Goal: Task Accomplishment & Management: Manage account settings

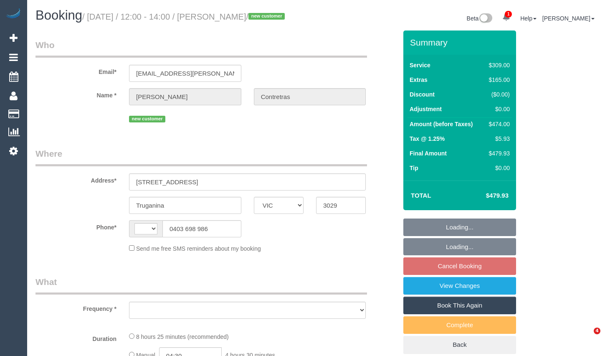
select select "VIC"
select select "string:stripe-pm_1Ruk3j2GScqysDRVIYuccxRB"
select select "number:27"
select select "number:14"
select select "number:18"
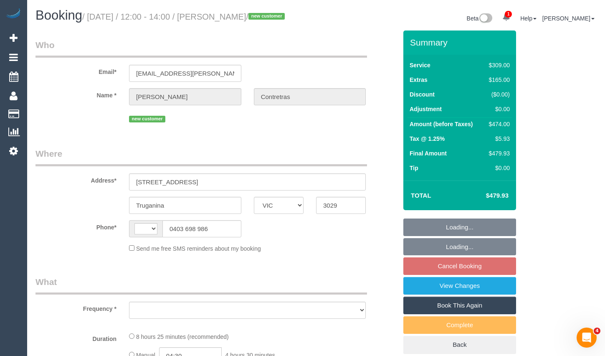
select select "number:24"
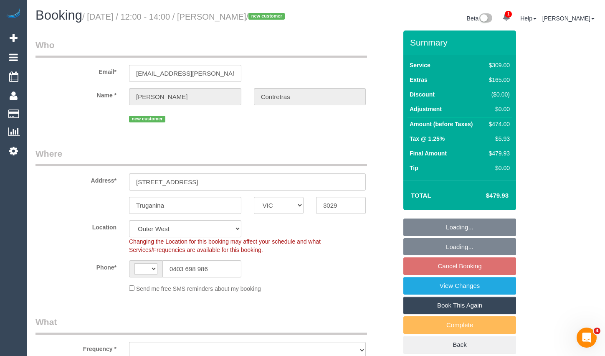
select select "string:AU"
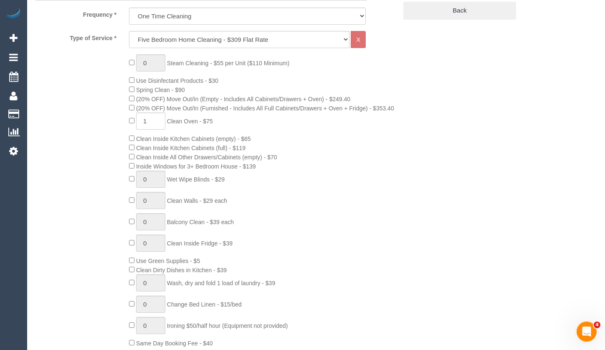
select select "object:1235"
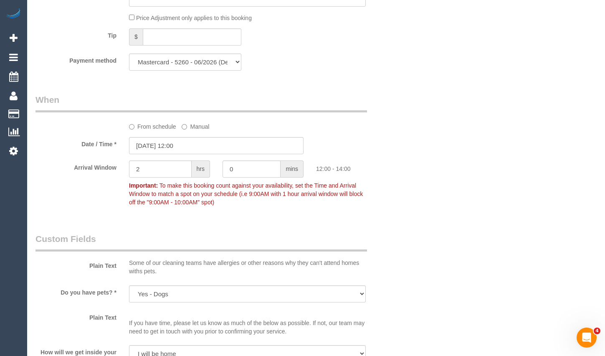
scroll to position [835, 0]
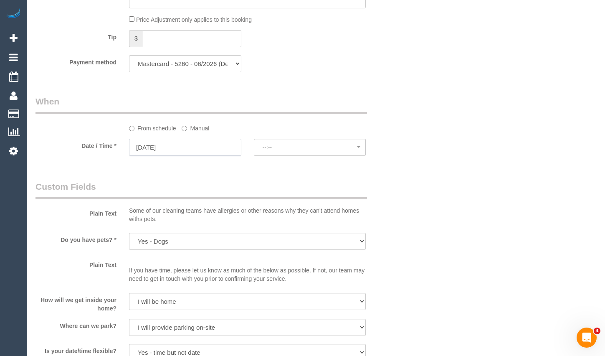
drag, startPoint x: 179, startPoint y: 161, endPoint x: 190, endPoint y: 165, distance: 12.0
click at [179, 156] on input "[DATE]" at bounding box center [185, 147] width 112 height 17
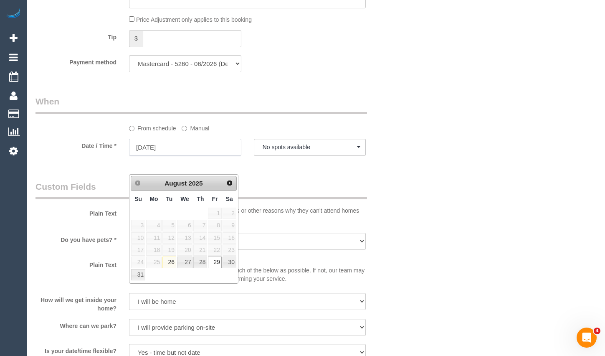
select select "spot14"
click at [229, 181] on span "Next" at bounding box center [230, 182] width 7 height 7
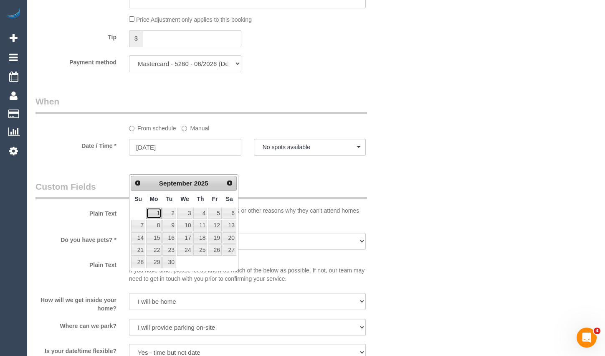
click at [154, 211] on link "1" at bounding box center [153, 213] width 15 height 11
type input "[DATE]"
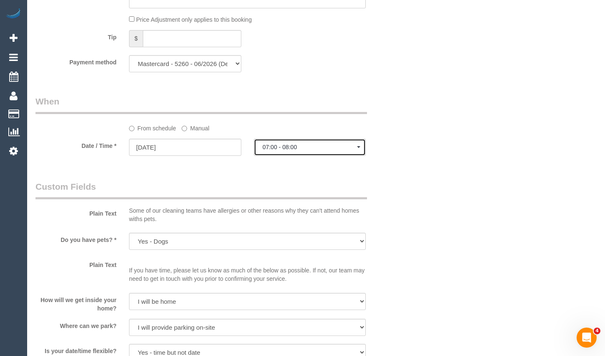
click at [296, 150] on span "07:00 - 08:00" at bounding box center [310, 147] width 95 height 7
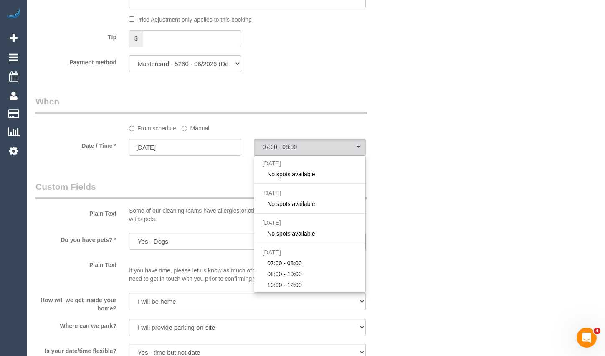
click at [393, 132] on div "From schedule Manual" at bounding box center [216, 113] width 374 height 37
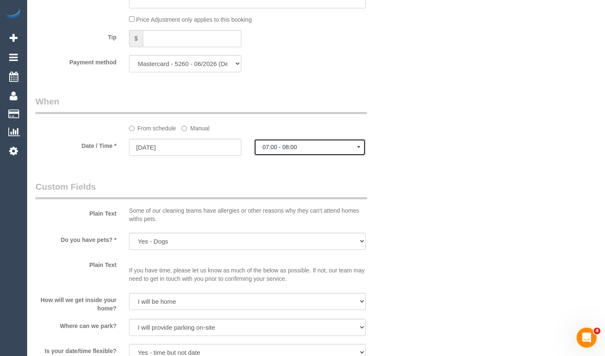
drag, startPoint x: 326, startPoint y: 174, endPoint x: 330, endPoint y: 169, distance: 6.3
click at [325, 156] on button "07:00 - 08:00" at bounding box center [310, 147] width 112 height 17
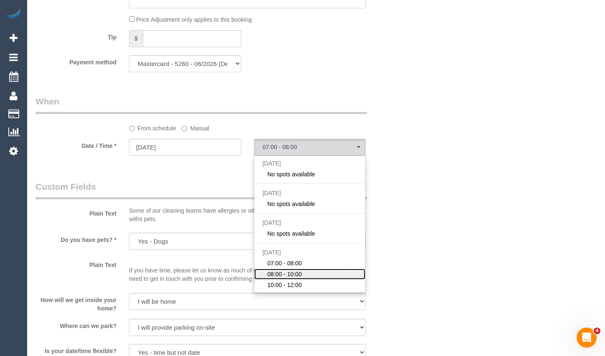
click at [310, 279] on link "08:00 - 10:00" at bounding box center [310, 274] width 112 height 11
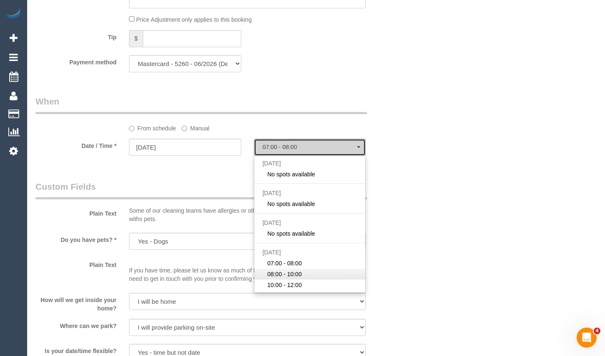
select select "spot18"
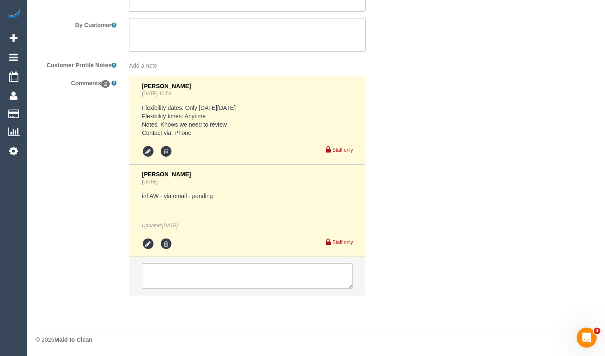
scroll to position [1487, 0]
click at [264, 279] on textarea at bounding box center [247, 276] width 211 height 26
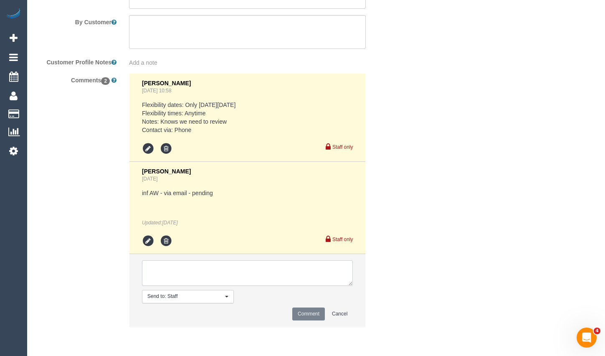
click at [268, 275] on textarea at bounding box center [247, 273] width 211 height 26
type textarea "Customer called in to change the time. She is only available in the morning bef…"
drag, startPoint x: 306, startPoint y: 316, endPoint x: 310, endPoint y: 320, distance: 5.7
click at [306, 316] on button "Comment" at bounding box center [308, 313] width 33 height 13
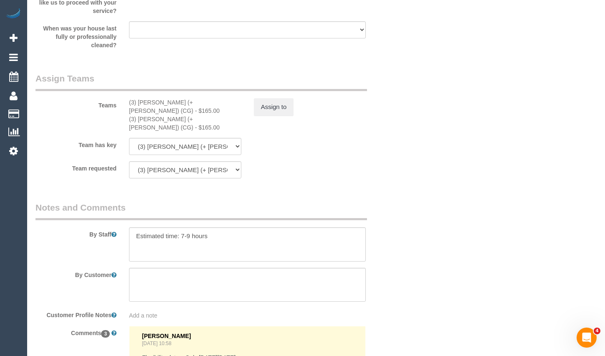
scroll to position [1236, 0]
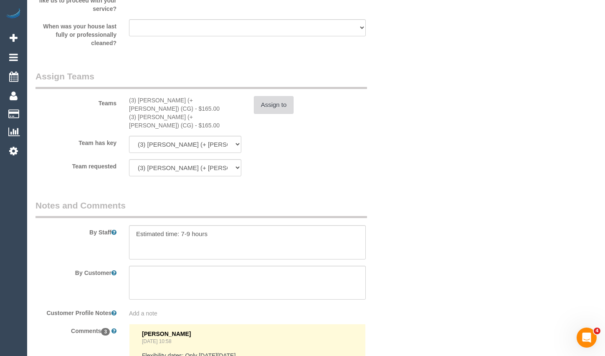
click at [276, 114] on button "Assign to" at bounding box center [274, 105] width 40 height 18
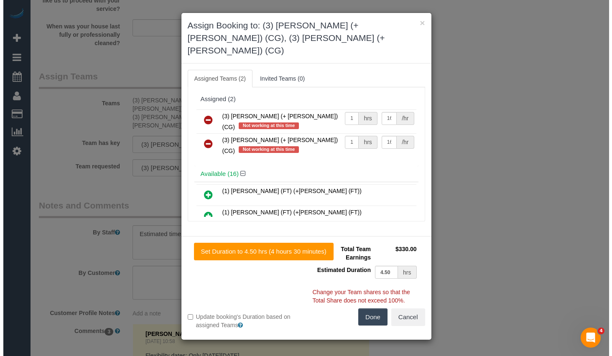
scroll to position [1228, 0]
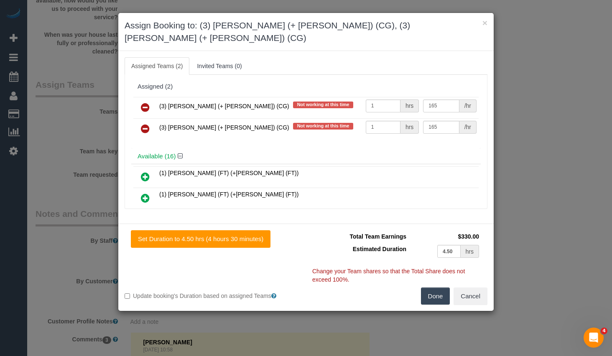
click at [147, 102] on icon at bounding box center [145, 107] width 9 height 10
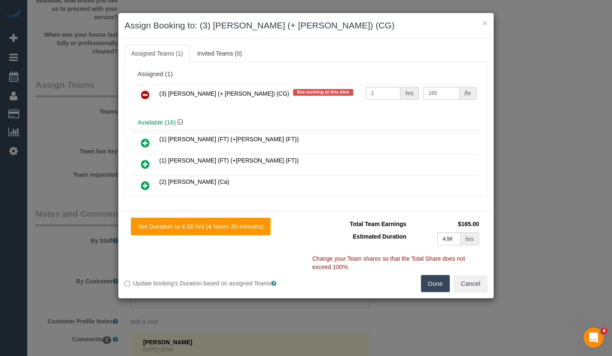
click at [147, 96] on icon at bounding box center [145, 95] width 9 height 10
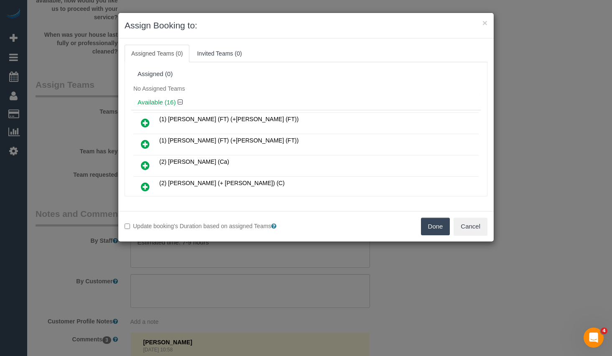
click at [439, 232] on button "Done" at bounding box center [435, 227] width 29 height 18
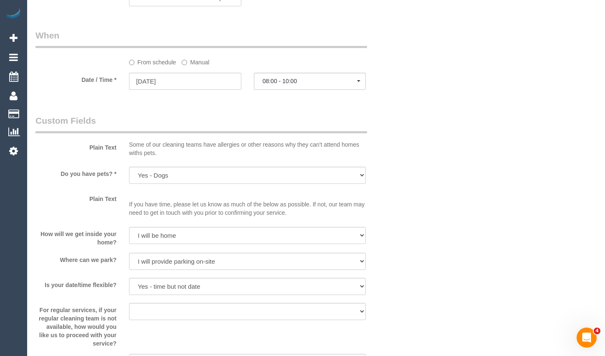
scroll to position [818, 0]
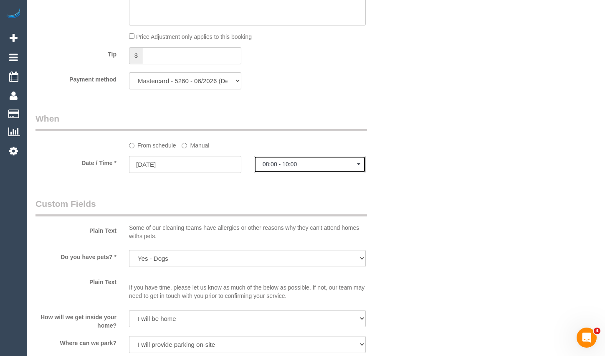
click at [284, 168] on span "08:00 - 10:00" at bounding box center [310, 164] width 95 height 7
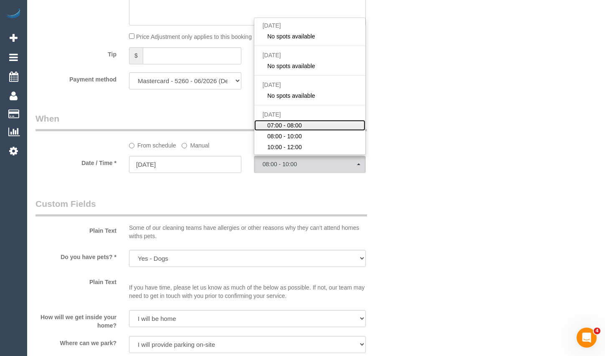
drag, startPoint x: 299, startPoint y: 144, endPoint x: 308, endPoint y: 147, distance: 9.8
click at [298, 130] on span "07:00 - 08:00" at bounding box center [284, 125] width 35 height 8
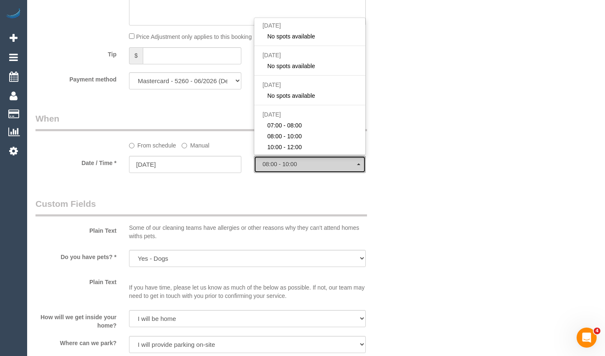
select select "spot17"
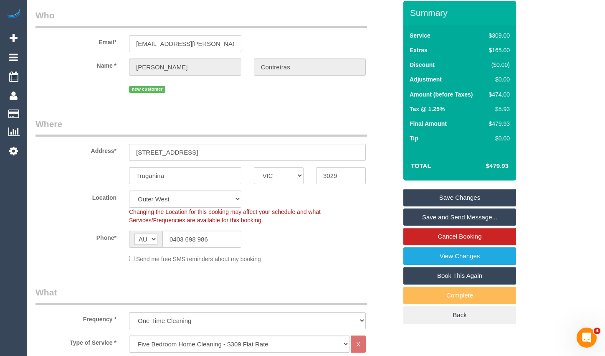
scroll to position [25, 0]
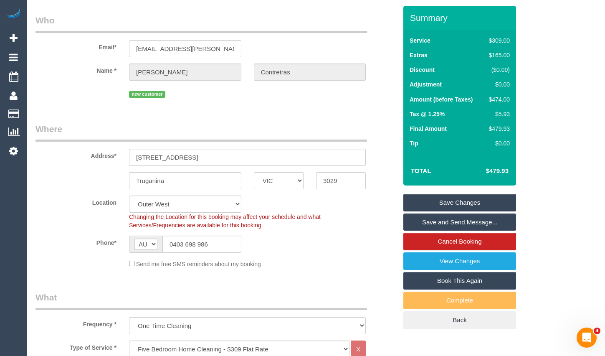
click at [451, 209] on link "Save Changes" at bounding box center [460, 203] width 113 height 18
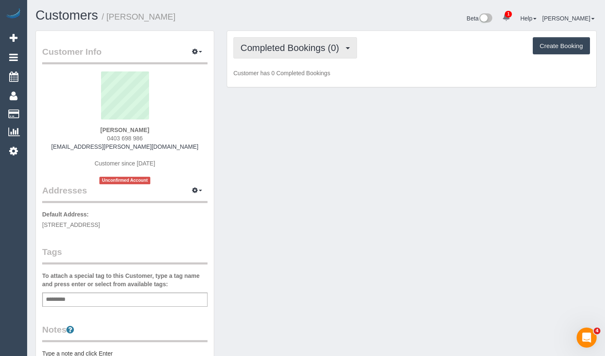
click at [319, 52] on span "Completed Bookings (0)" at bounding box center [292, 48] width 103 height 10
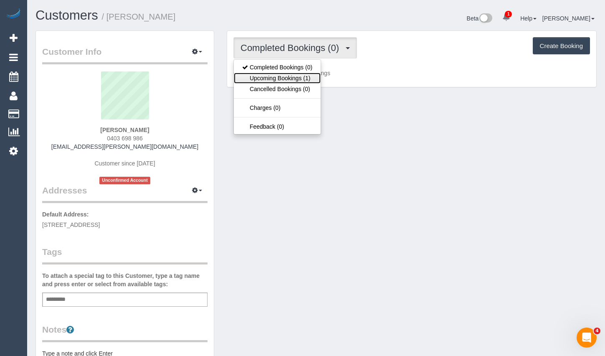
click at [302, 81] on link "Upcoming Bookings (1)" at bounding box center [277, 78] width 87 height 11
